Goal: Task Accomplishment & Management: Manage account settings

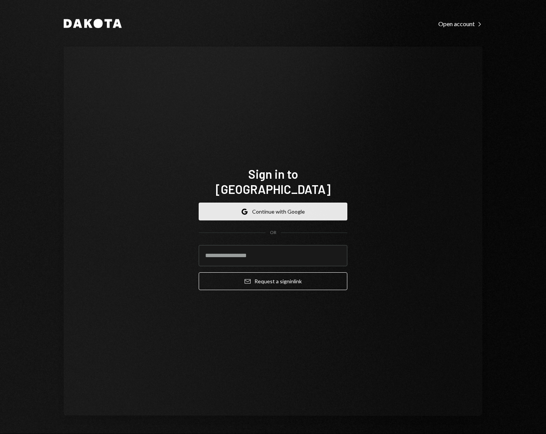
click at [312, 207] on button "Google Continue with Google" at bounding box center [273, 212] width 149 height 18
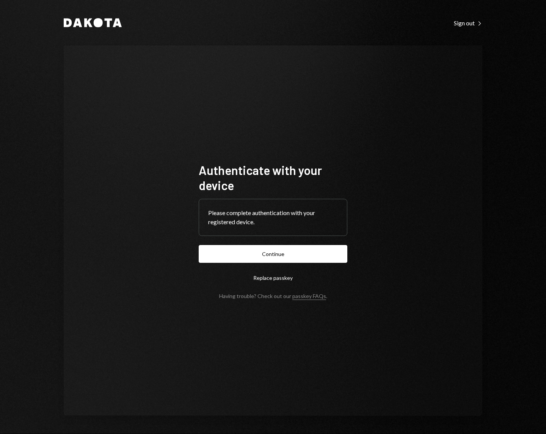
click at [199, 245] on button "Continue" at bounding box center [273, 254] width 149 height 18
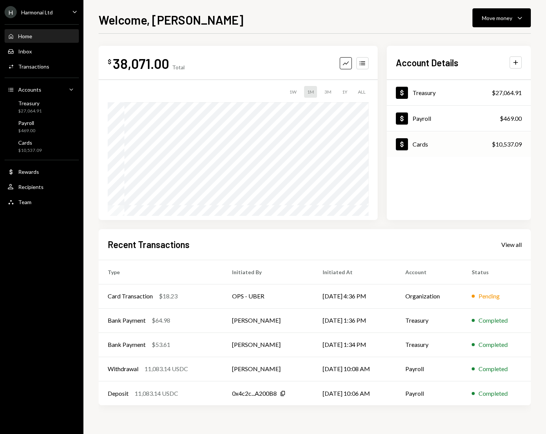
click at [435, 145] on div "Dollar Cards $10,537.09" at bounding box center [459, 144] width 144 height 25
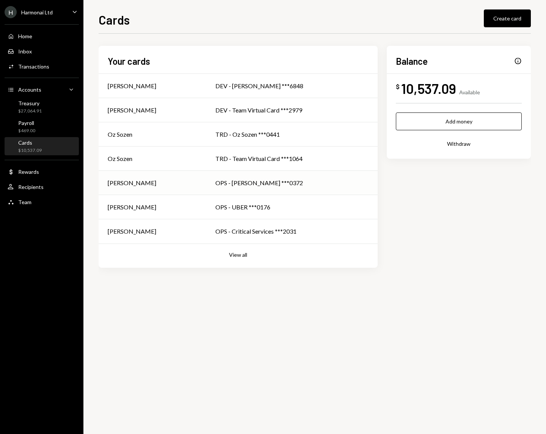
click at [270, 187] on div "OPS - [PERSON_NAME] ***0372" at bounding box center [291, 182] width 153 height 9
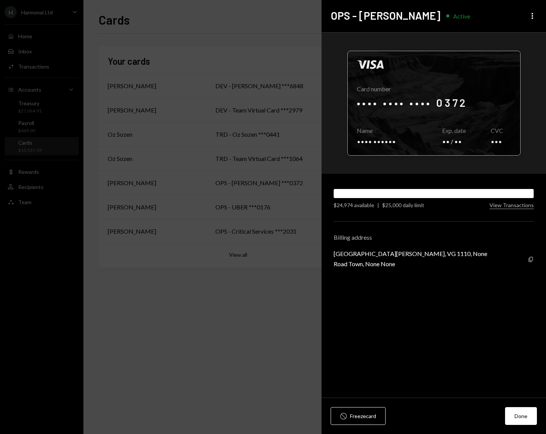
click at [439, 102] on div at bounding box center [434, 103] width 172 height 104
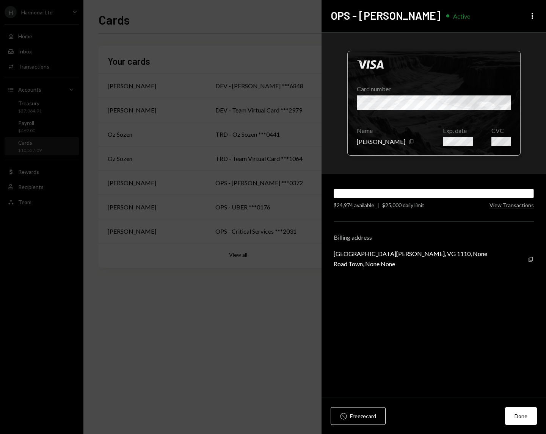
click at [408, 143] on icon "Copy" at bounding box center [411, 142] width 6 height 6
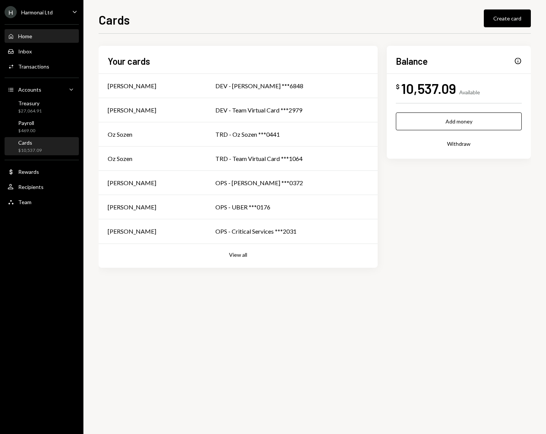
click at [23, 39] on div "Home" at bounding box center [25, 36] width 14 height 6
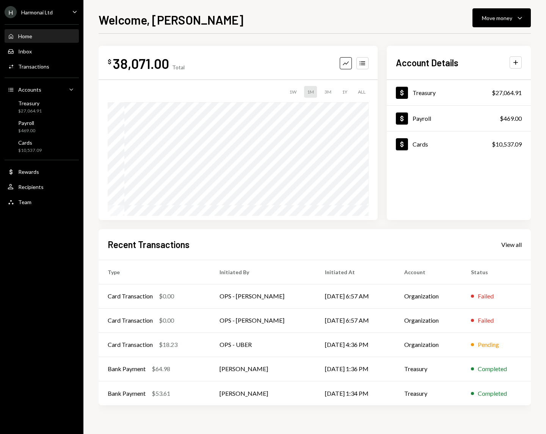
click at [64, 11] on div "H Harmonai Ltd Caret Down" at bounding box center [41, 12] width 83 height 12
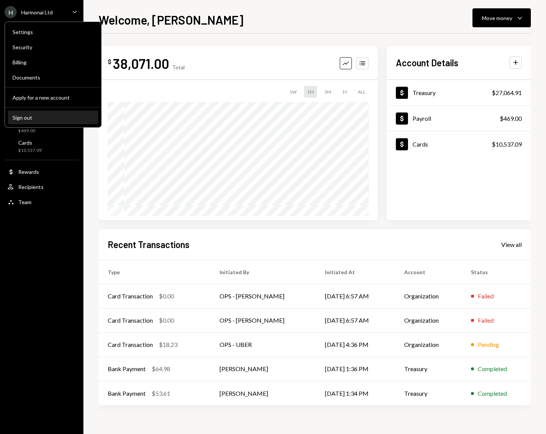
click at [36, 116] on div "Sign out" at bounding box center [53, 117] width 81 height 6
